Goal: Task Accomplishment & Management: Complete application form

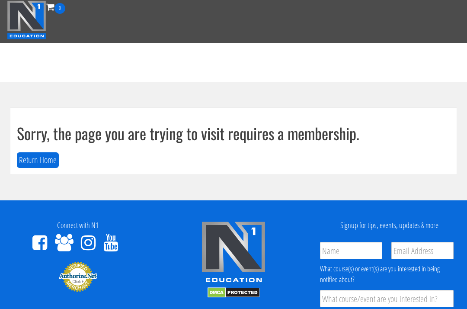
click at [35, 155] on button "Return Home" at bounding box center [38, 160] width 42 height 16
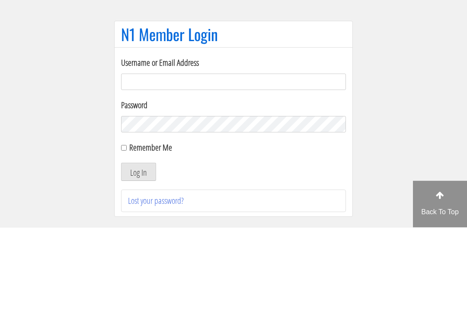
type input "[EMAIL_ADDRESS][DOMAIN_NAME]"
click at [138, 244] on button "Log In" at bounding box center [138, 253] width 35 height 18
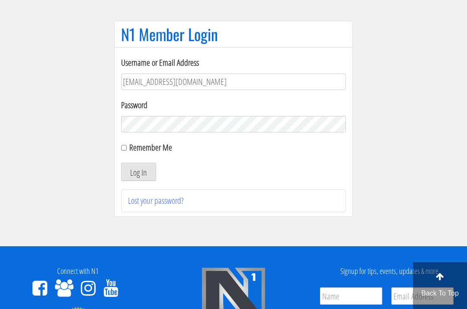
click at [141, 173] on button "Log In" at bounding box center [138, 172] width 35 height 18
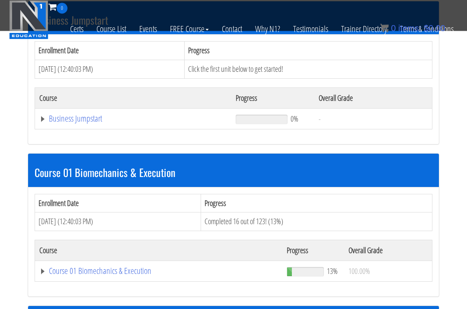
scroll to position [312, 0]
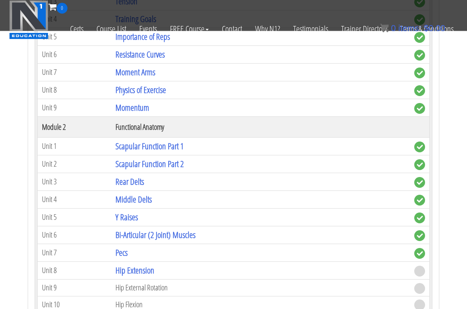
scroll to position [660, 0]
click at [119, 264] on link "Hip Extension" at bounding box center [134, 270] width 39 height 12
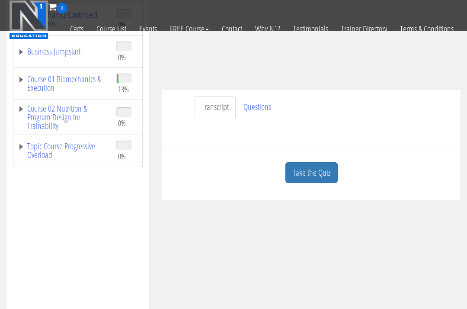
scroll to position [170, 0]
click at [313, 163] on link "Take the Quiz" at bounding box center [311, 173] width 52 height 21
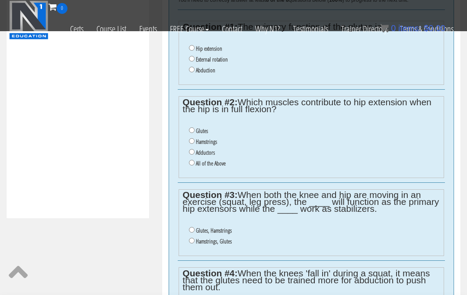
scroll to position [383, 0]
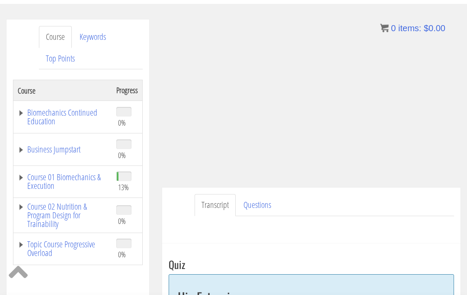
scroll to position [128, 0]
click at [213, 194] on link "Transcript" at bounding box center [215, 205] width 41 height 22
click at [253, 194] on link "Questions" at bounding box center [258, 205] width 42 height 22
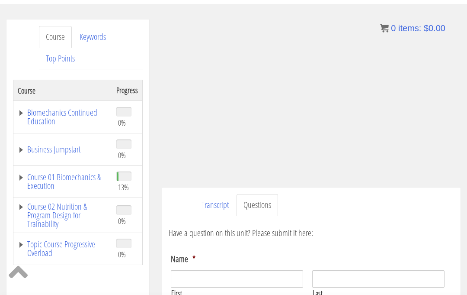
click at [208, 194] on link "Transcript" at bounding box center [215, 205] width 41 height 22
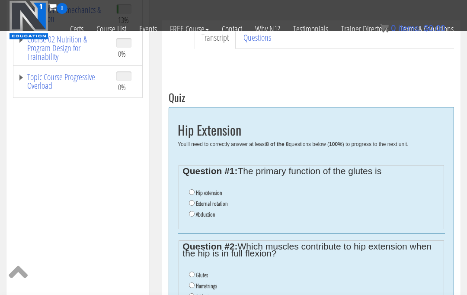
scroll to position [243, 0]
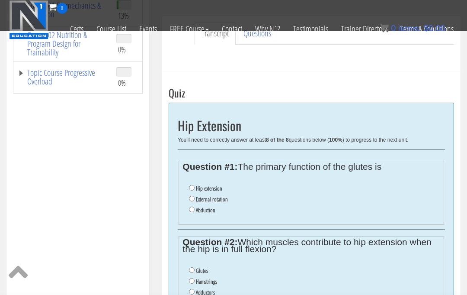
click at [202, 185] on label "Hip extension" at bounding box center [209, 188] width 26 height 7
click at [195, 185] on input "Hip extension" at bounding box center [192, 188] width 6 height 6
radio input "true"
click at [214, 278] on label "Hamstrings" at bounding box center [206, 281] width 21 height 7
click at [195, 278] on input "Hamstrings" at bounding box center [192, 281] width 6 height 6
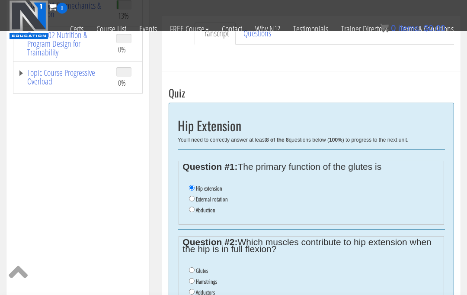
radio input "true"
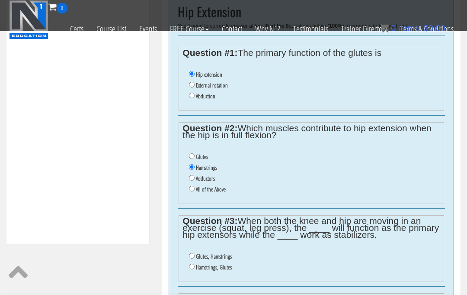
scroll to position [358, 0]
click at [228, 252] on label "Glutes, Hamstrings" at bounding box center [214, 255] width 36 height 7
click at [195, 252] on input "Glutes, Hamstrings" at bounding box center [192, 255] width 6 height 6
radio input "true"
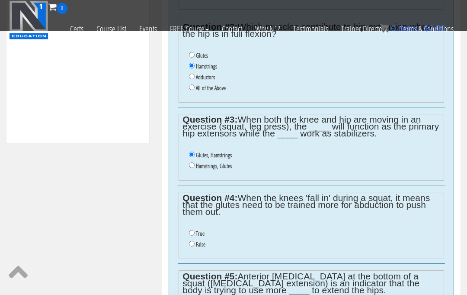
scroll to position [475, 0]
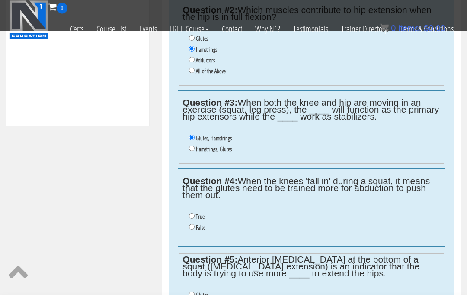
click at [199, 213] on label "True" at bounding box center [200, 216] width 9 height 7
click at [195, 213] on input "True" at bounding box center [192, 216] width 6 height 6
radio input "true"
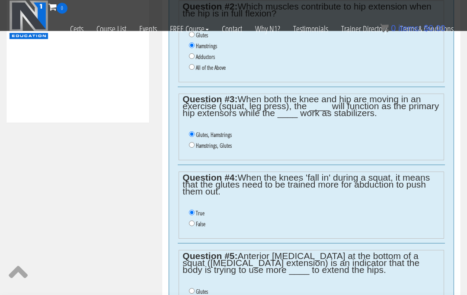
scroll to position [512, 0]
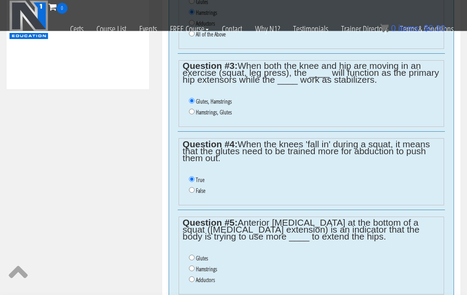
click at [210, 276] on label "Adductors" at bounding box center [205, 279] width 19 height 7
click at [195, 276] on input "Adductors" at bounding box center [192, 279] width 6 height 6
radio input "true"
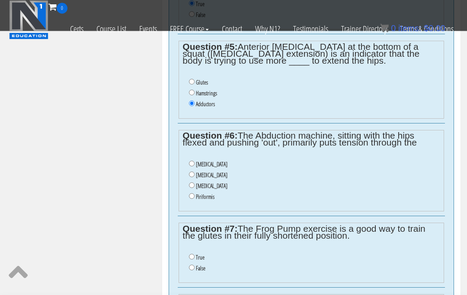
scroll to position [688, 0]
click at [210, 193] on label "Piriformis" at bounding box center [205, 196] width 19 height 7
click at [195, 193] on input "Piriformis" at bounding box center [192, 196] width 6 height 6
radio input "true"
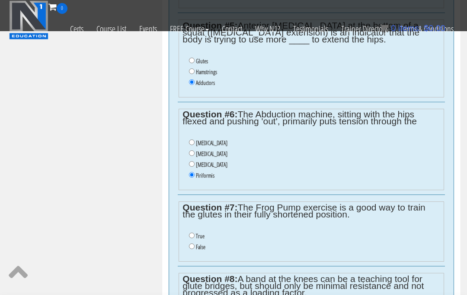
scroll to position [716, 0]
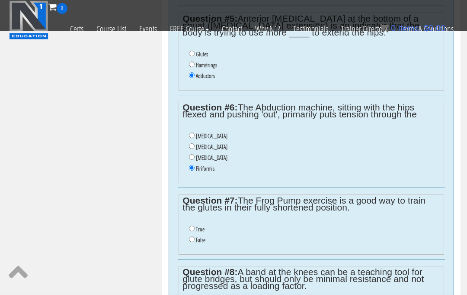
click at [205, 236] on label "False" at bounding box center [201, 239] width 10 height 7
click at [195, 236] on input "False" at bounding box center [192, 239] width 6 height 6
radio input "true"
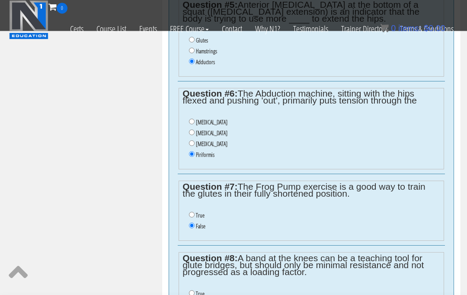
scroll to position [738, 0]
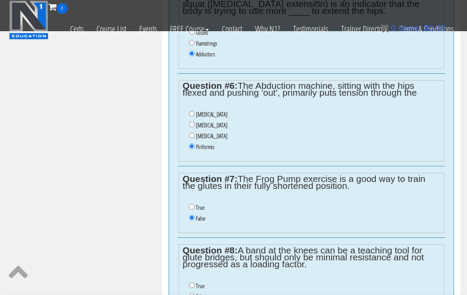
click at [199, 282] on label "True" at bounding box center [200, 285] width 9 height 7
click at [195, 282] on input "True" at bounding box center [192, 285] width 6 height 6
radio input "true"
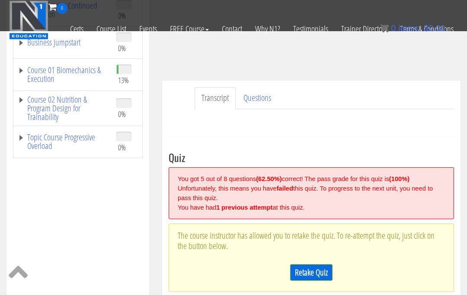
scroll to position [179, 0]
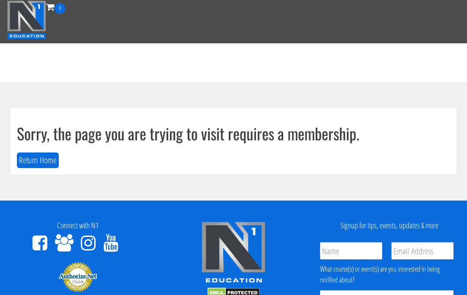
click at [47, 160] on button "Return Home" at bounding box center [38, 160] width 42 height 16
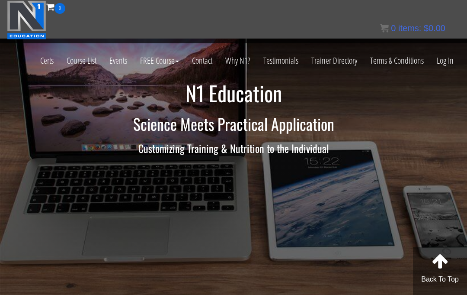
click at [443, 63] on link "Log In" at bounding box center [445, 60] width 30 height 42
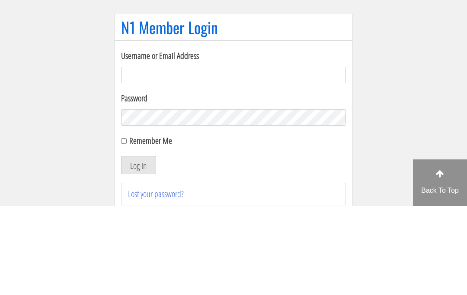
scroll to position [89, 0]
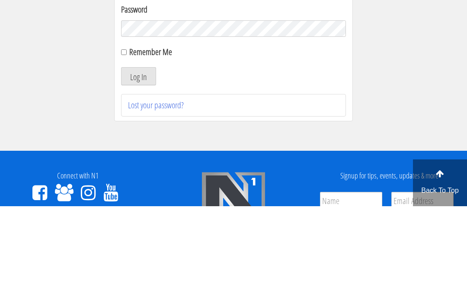
type input "[EMAIL_ADDRESS][DOMAIN_NAME]"
click at [138, 165] on button "Log In" at bounding box center [138, 165] width 35 height 18
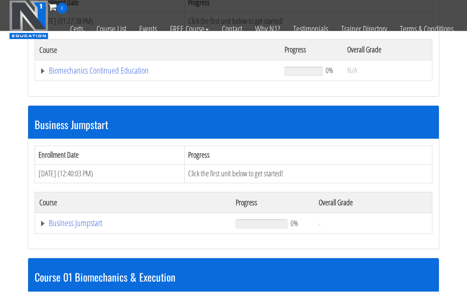
scroll to position [330, 0]
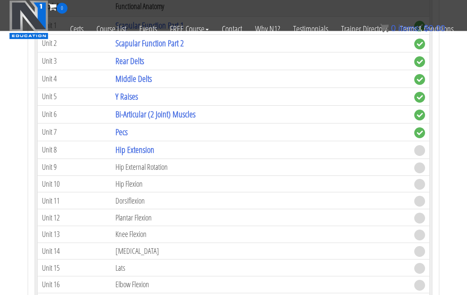
scroll to position [778, 0]
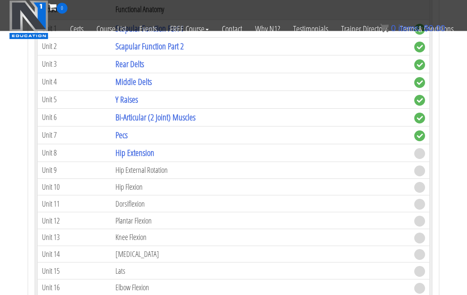
click at [134, 147] on link "Hip Extension" at bounding box center [134, 153] width 39 height 12
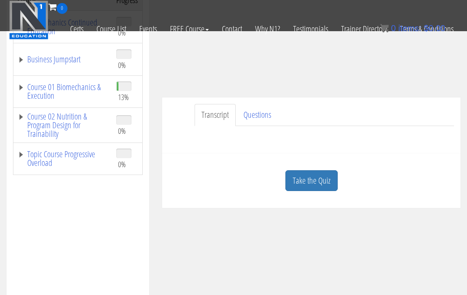
scroll to position [163, 0]
click at [311, 170] on link "Take the Quiz" at bounding box center [311, 180] width 52 height 21
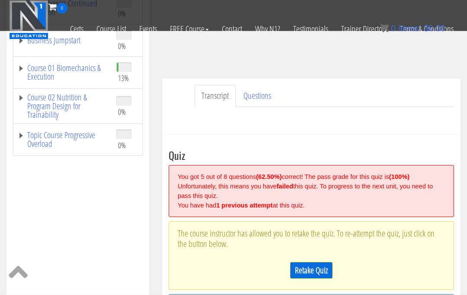
scroll to position [182, 0]
click at [310, 262] on link "Retake Quiz" at bounding box center [311, 270] width 42 height 16
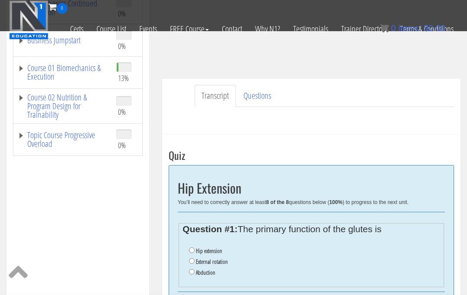
click at [191, 247] on input "Hip extension" at bounding box center [192, 250] width 6 height 6
radio input "true"
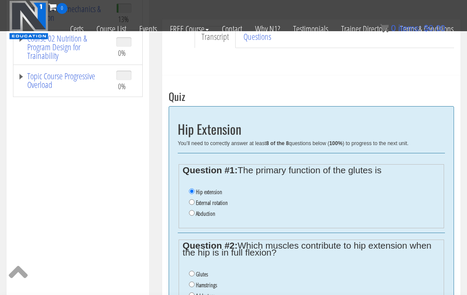
scroll to position [241, 0]
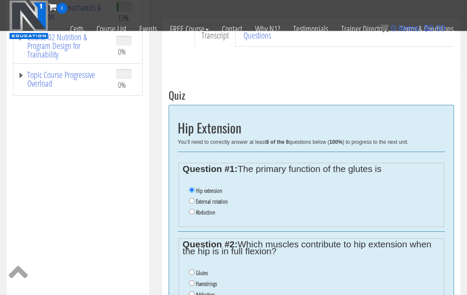
radio input "true"
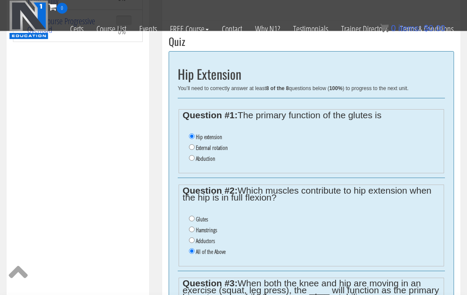
scroll to position [295, 0]
radio input "true"
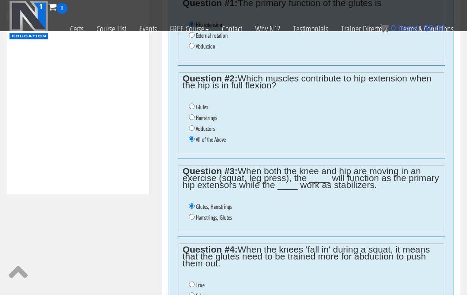
scroll to position [409, 0]
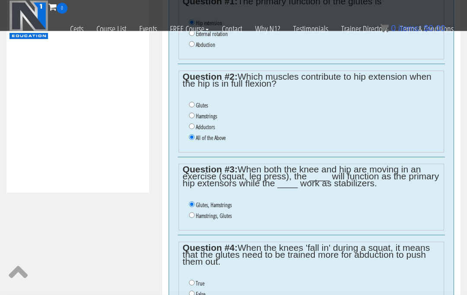
click at [192, 291] on input "False" at bounding box center [192, 294] width 6 height 6
radio input "true"
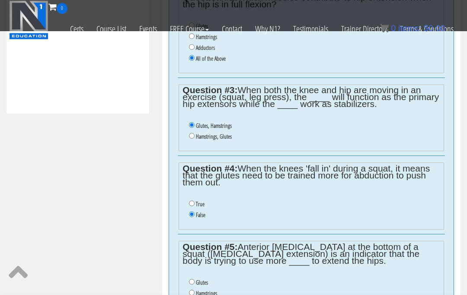
scroll to position [489, 0]
click at [192, 289] on input "Hamstrings" at bounding box center [192, 292] width 6 height 6
radio input "true"
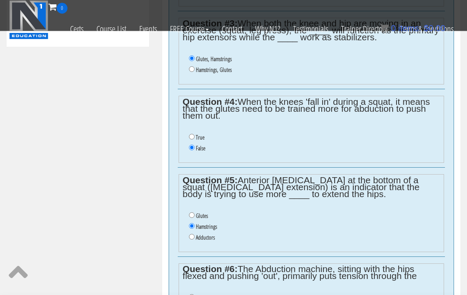
scroll to position [557, 0]
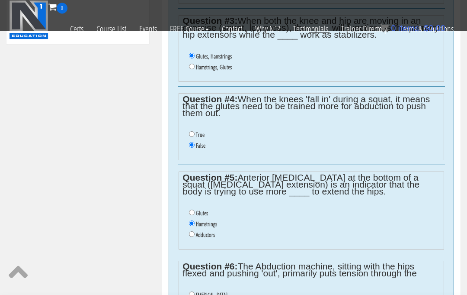
radio input "true"
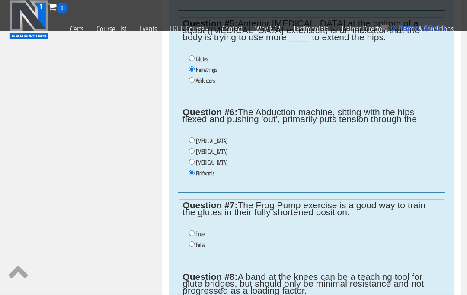
scroll to position [711, 0]
click at [190, 241] on input "False" at bounding box center [192, 244] width 6 height 6
radio input "true"
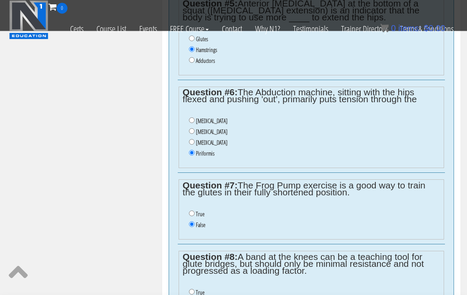
scroll to position [731, 0]
click at [193, 288] on input "True" at bounding box center [192, 291] width 6 height 6
radio input "true"
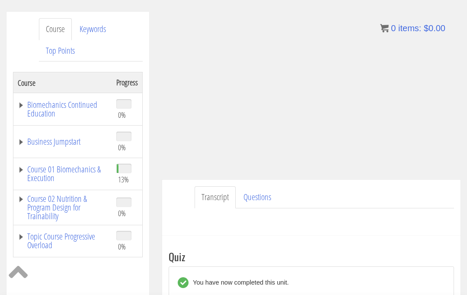
scroll to position [114, 0]
